Goal: Task Accomplishment & Management: Manage account settings

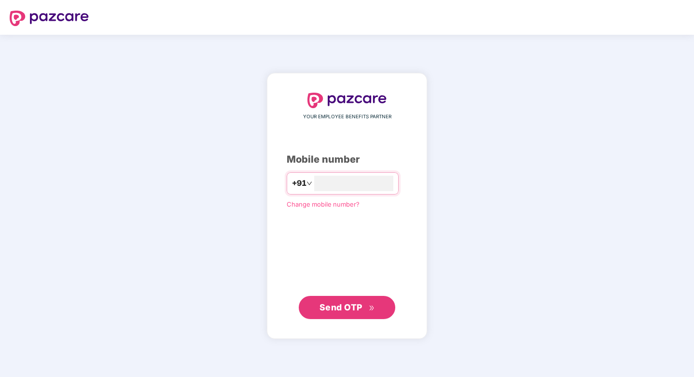
type input "**********"
click at [352, 307] on span "Send OTP" at bounding box center [340, 307] width 43 height 10
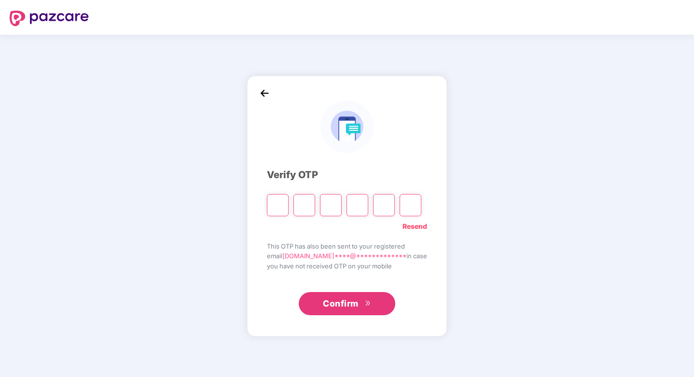
type input "*"
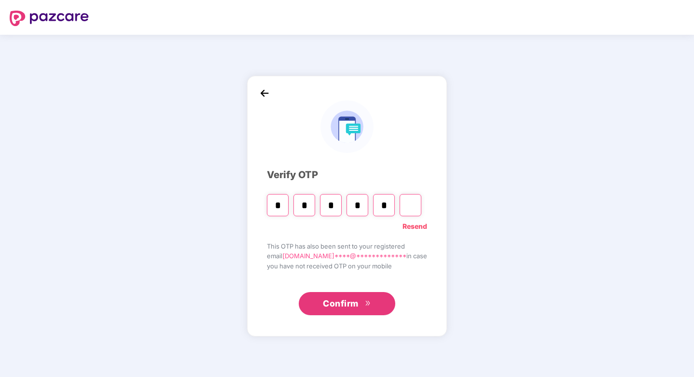
type input "*"
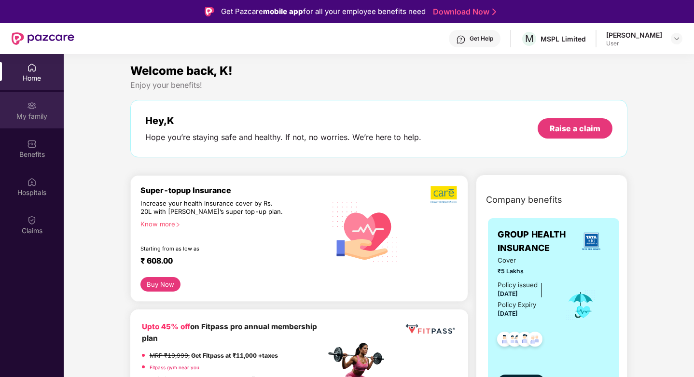
click at [29, 105] on img at bounding box center [32, 106] width 10 height 10
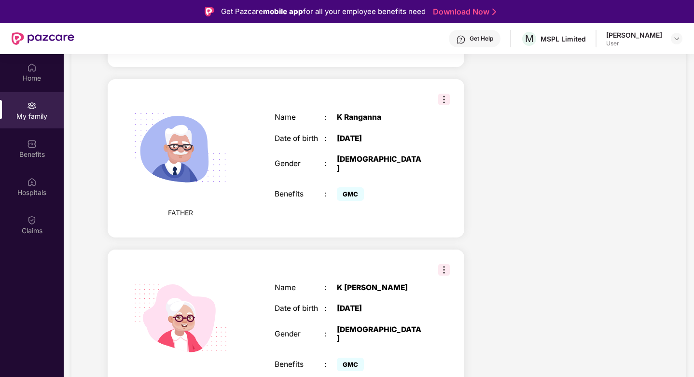
scroll to position [701, 0]
click at [443, 263] on img at bounding box center [444, 269] width 12 height 12
click at [312, 271] on div "Name : [PERSON_NAME] Date of birth : [DEMOGRAPHIC_DATA] Gender : [DEMOGRAPHIC_D…" at bounding box center [349, 328] width 168 height 114
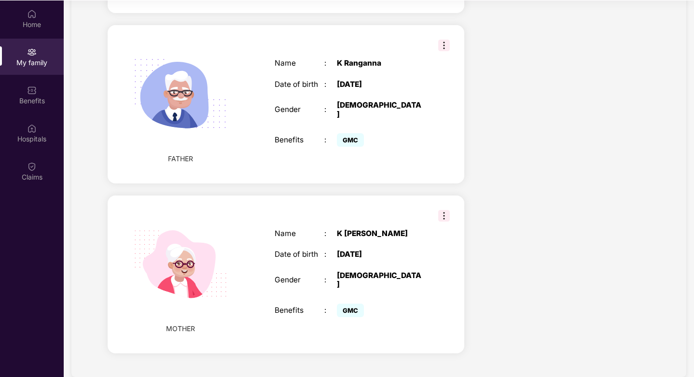
scroll to position [54, 0]
click at [28, 23] on div "Home" at bounding box center [32, 24] width 64 height 10
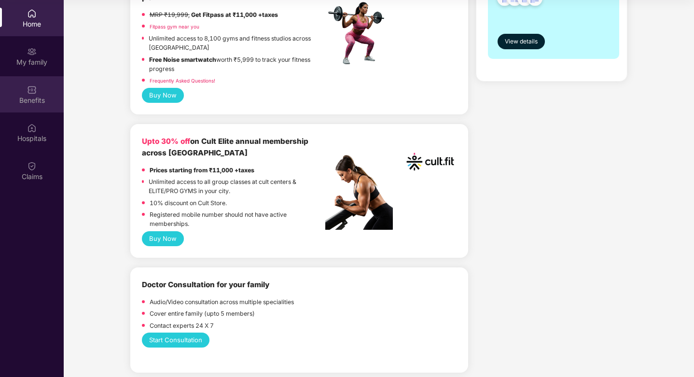
scroll to position [282, 0]
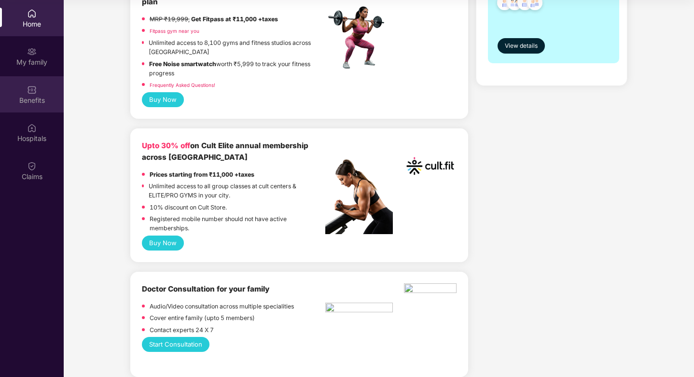
click at [39, 100] on div "Benefits" at bounding box center [32, 101] width 64 height 10
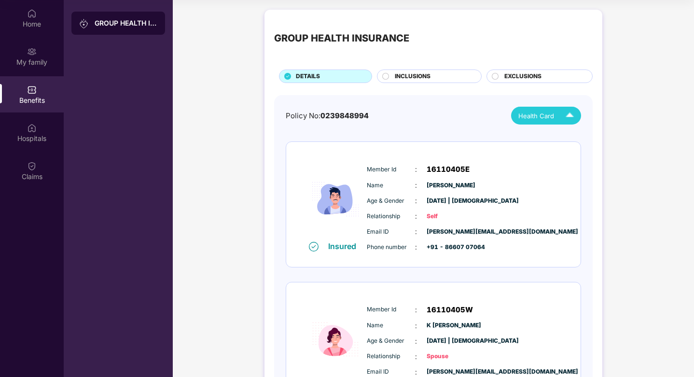
click at [550, 118] on span "Health Card" at bounding box center [536, 116] width 36 height 10
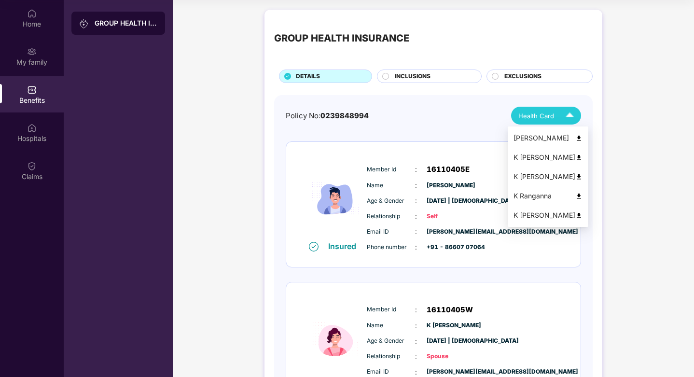
click at [568, 116] on img at bounding box center [569, 115] width 17 height 17
click at [575, 137] on img at bounding box center [578, 138] width 7 height 7
click at [576, 158] on img at bounding box center [578, 157] width 7 height 7
click at [575, 177] on img at bounding box center [578, 176] width 7 height 7
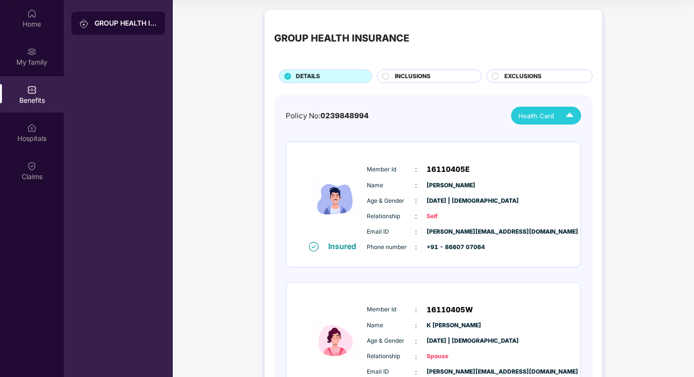
click at [551, 120] on span "Health Card" at bounding box center [536, 116] width 36 height 10
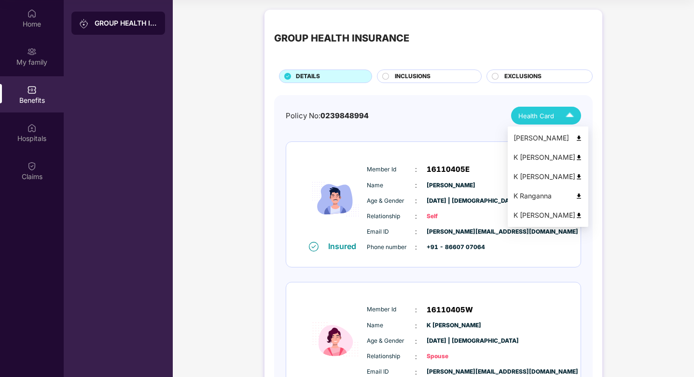
click at [575, 215] on img at bounding box center [578, 215] width 7 height 7
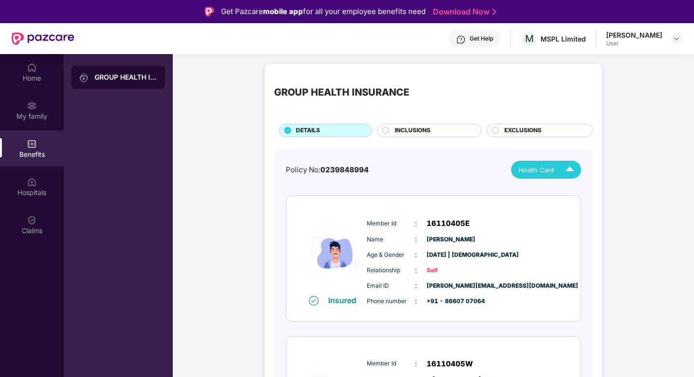
click at [431, 131] on div "INCLUSIONS" at bounding box center [433, 131] width 86 height 11
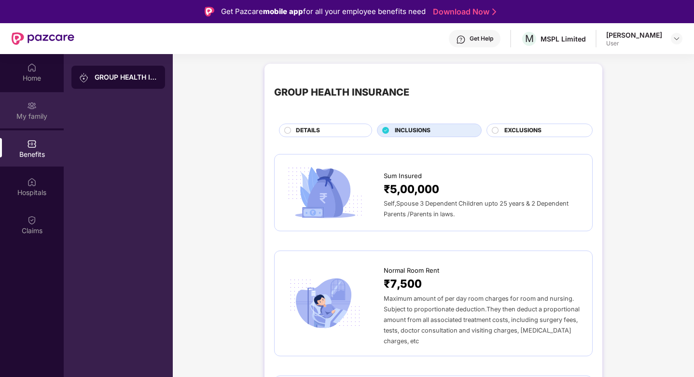
click at [30, 106] on img at bounding box center [32, 106] width 10 height 10
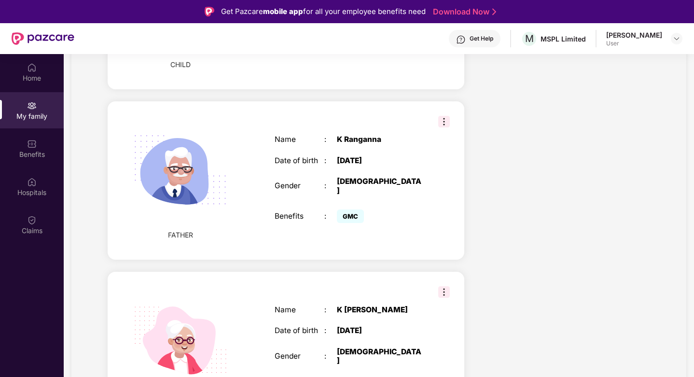
scroll to position [678, 0]
click at [444, 116] on img at bounding box center [444, 122] width 12 height 12
click at [21, 152] on div "Benefits" at bounding box center [32, 155] width 64 height 10
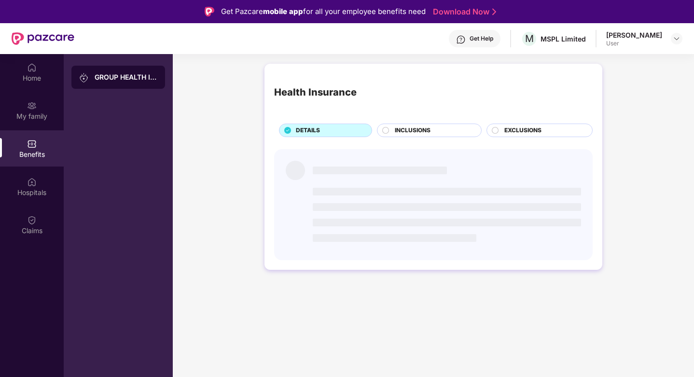
scroll to position [0, 0]
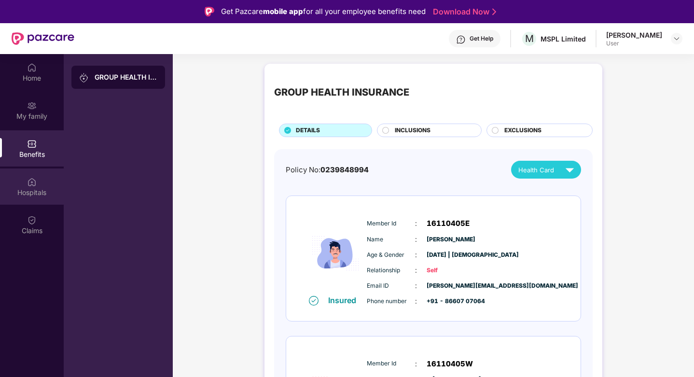
click at [28, 184] on img at bounding box center [32, 182] width 10 height 10
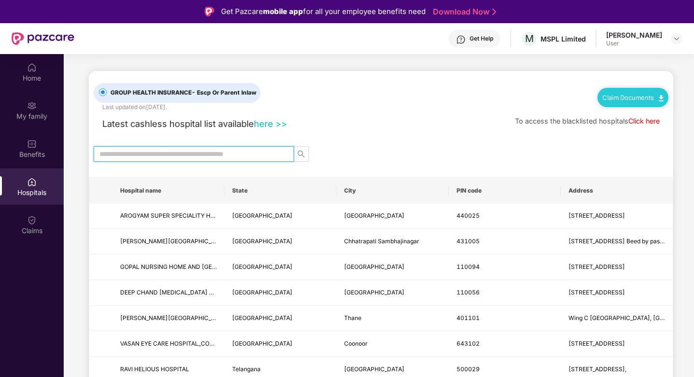
click at [264, 155] on input "text" at bounding box center [189, 154] width 181 height 11
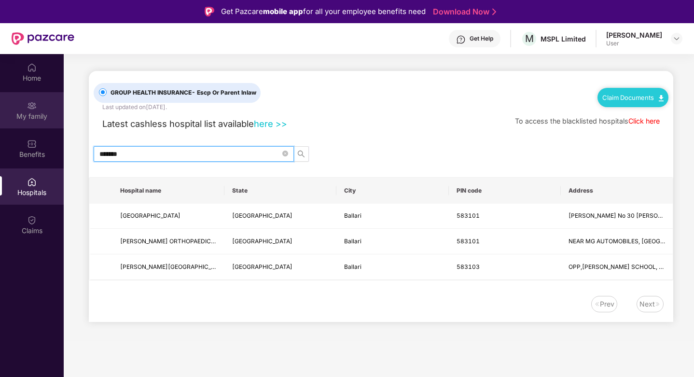
drag, startPoint x: 192, startPoint y: 152, endPoint x: 0, endPoint y: 126, distance: 193.3
click at [0, 126] on div "Home My family Benefits Hospitals Claims GROUP HEALTH INSURANCE - Escp Or Paren…" at bounding box center [347, 242] width 694 height 377
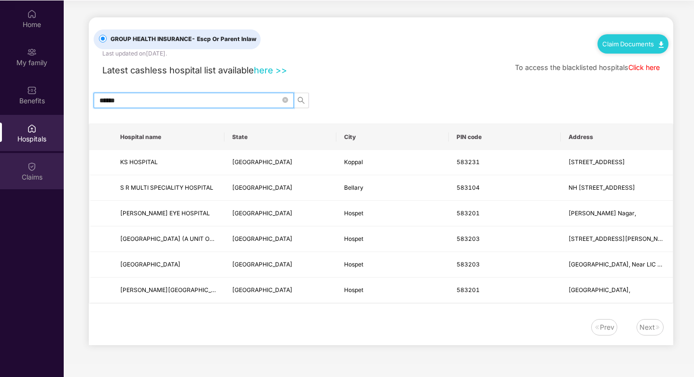
scroll to position [54, 0]
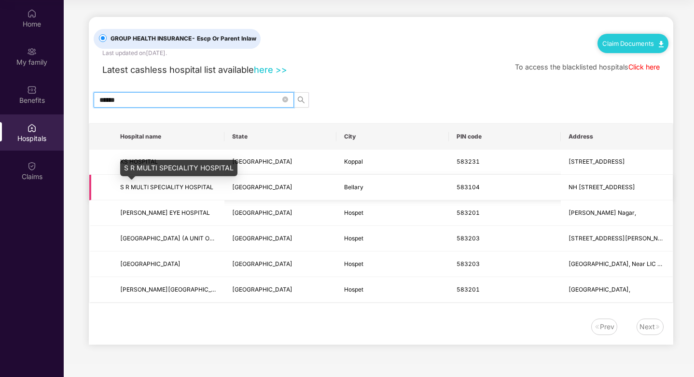
type input "******"
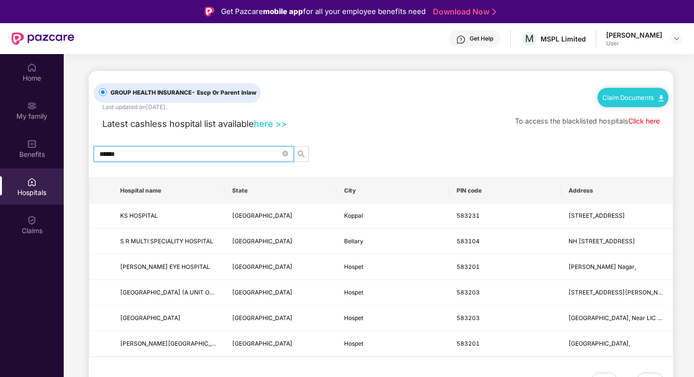
scroll to position [0, 0]
click at [675, 36] on img at bounding box center [677, 39] width 8 height 8
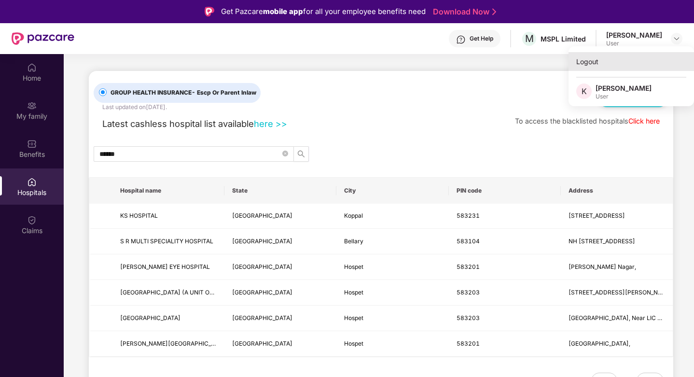
click at [586, 59] on div "Logout" at bounding box center [630, 61] width 125 height 19
